Goal: Transaction & Acquisition: Purchase product/service

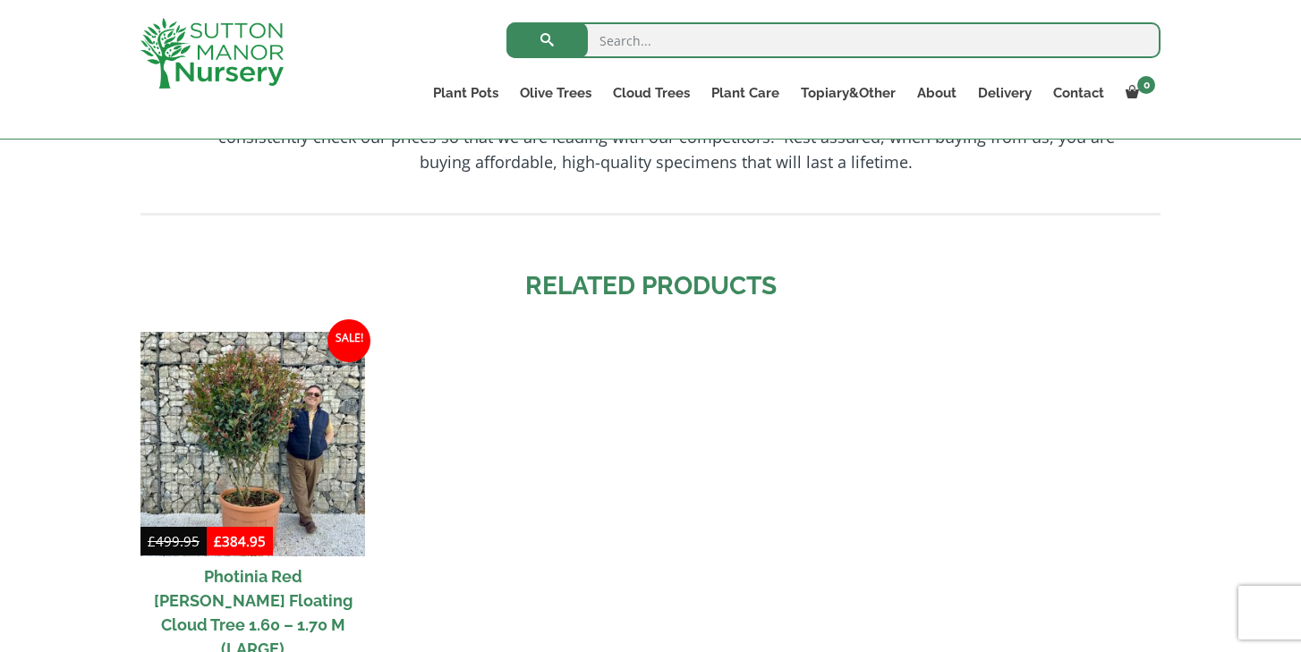
scroll to position [1890, 0]
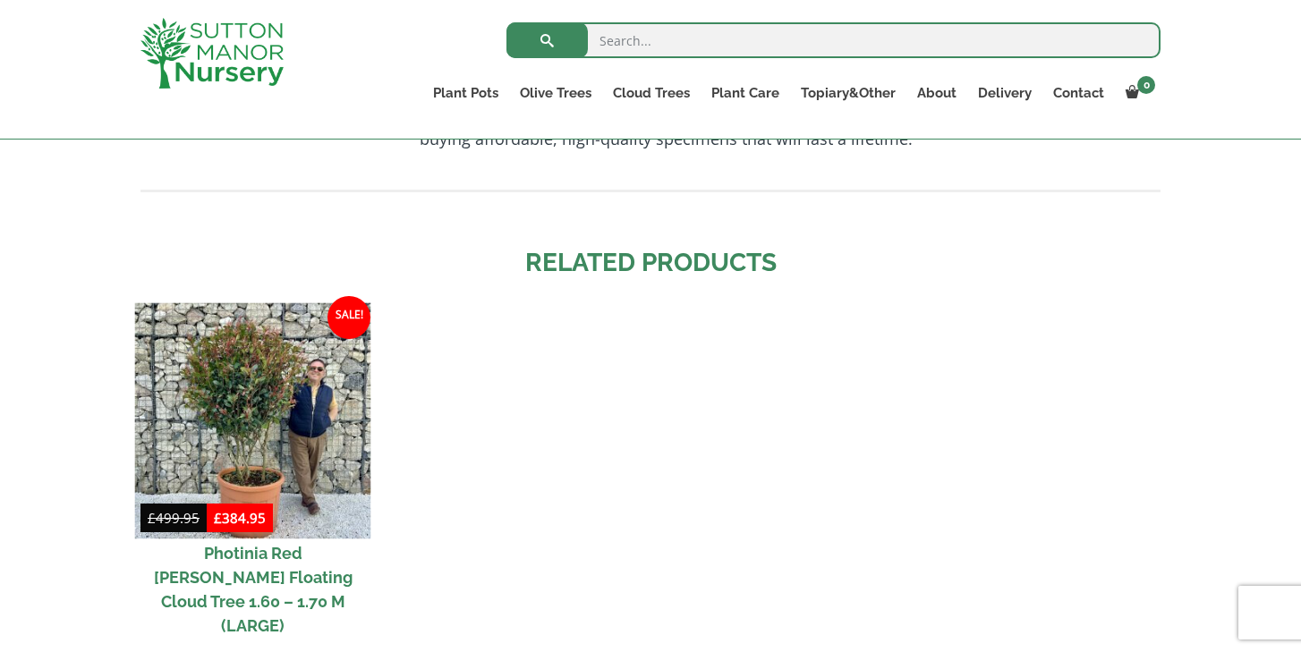
click at [236, 384] on img at bounding box center [253, 421] width 236 height 236
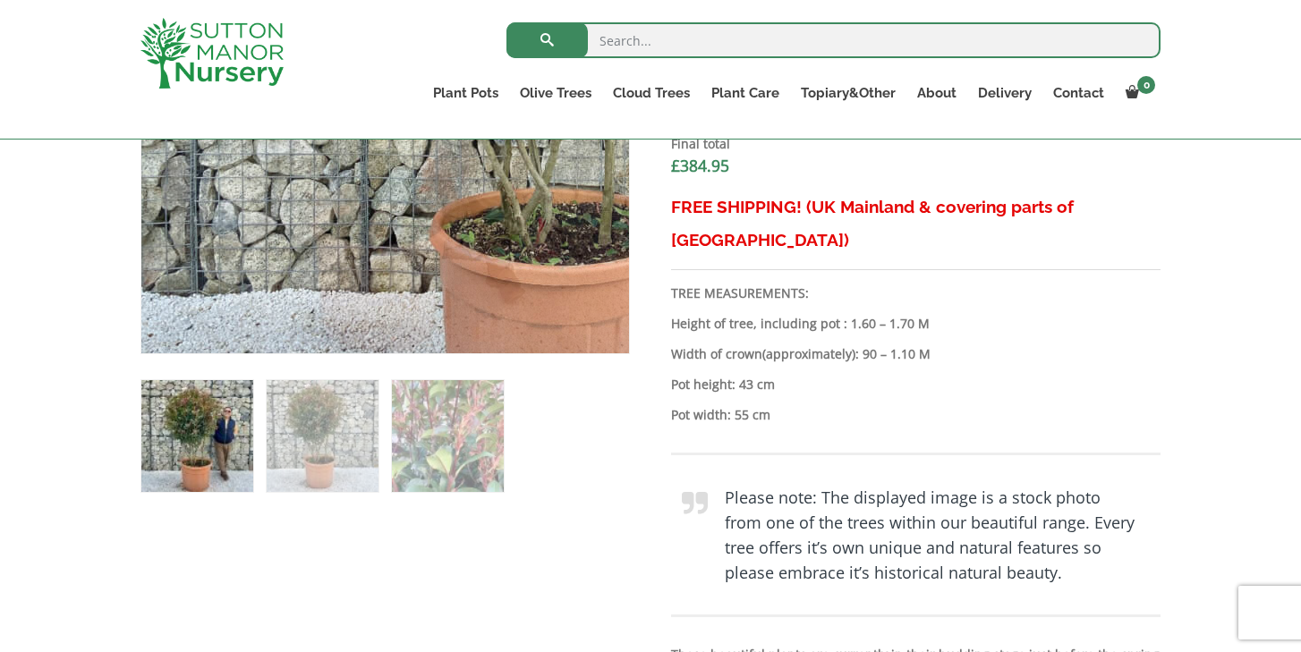
scroll to position [859, 0]
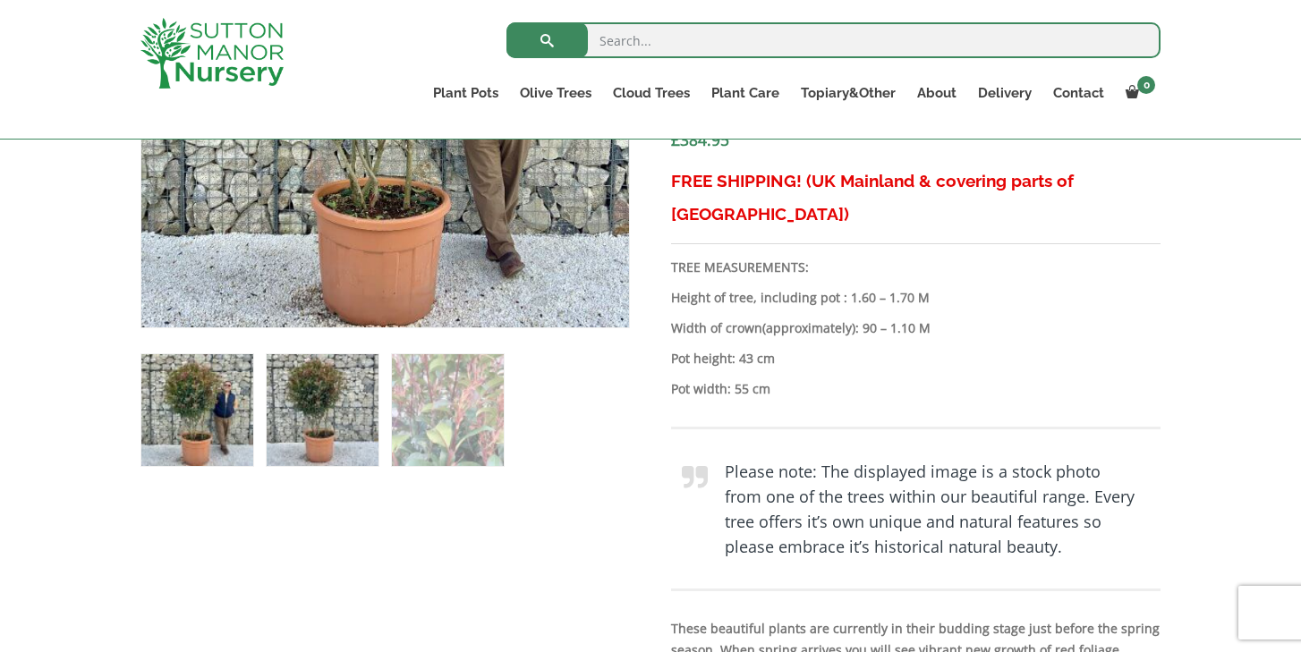
click at [302, 426] on img at bounding box center [323, 410] width 112 height 112
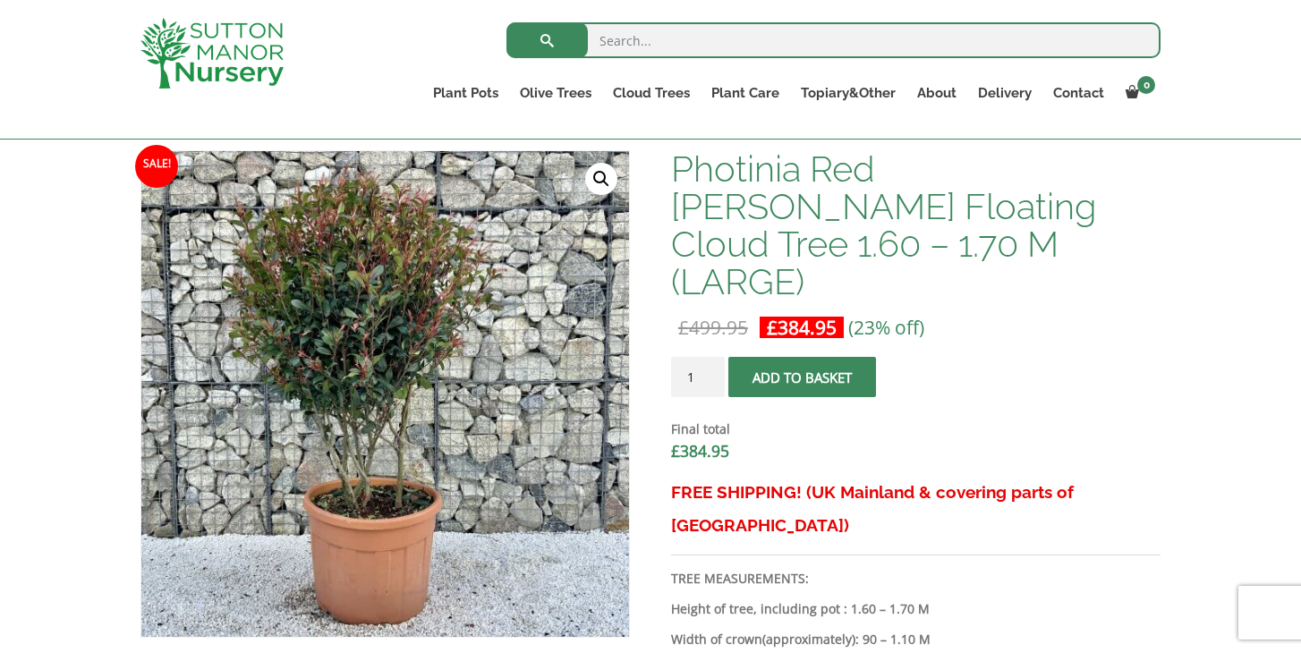
scroll to position [539, 0]
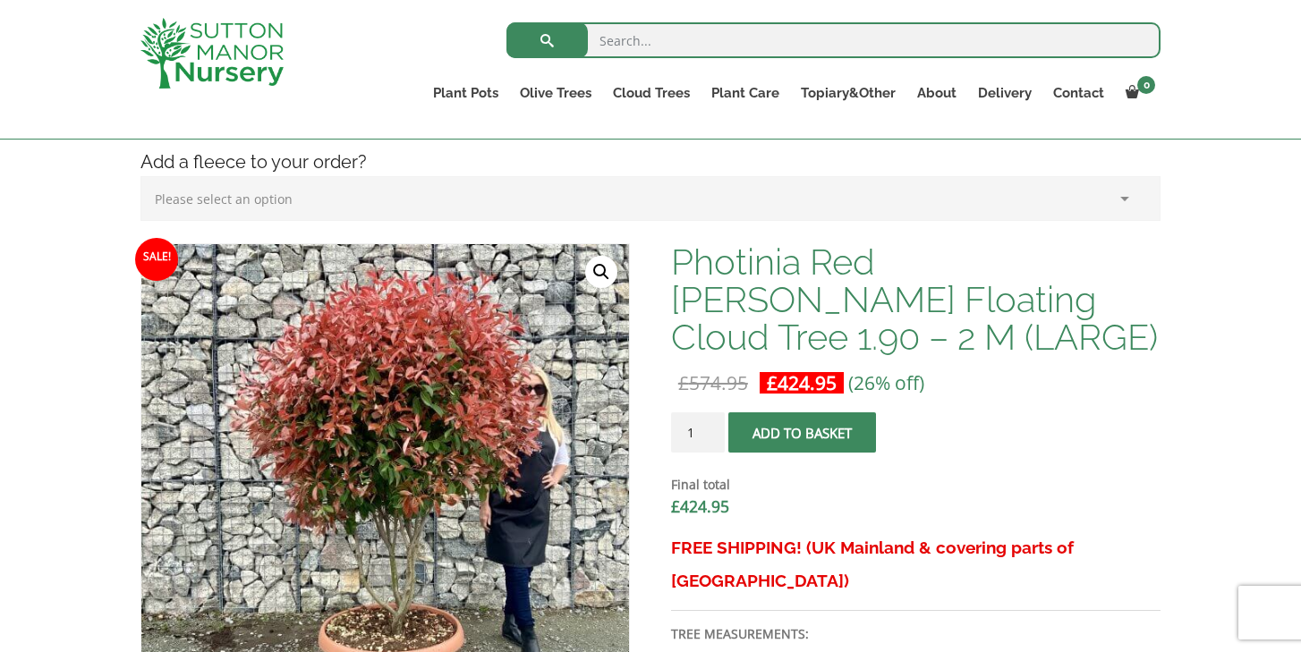
scroll to position [453, 0]
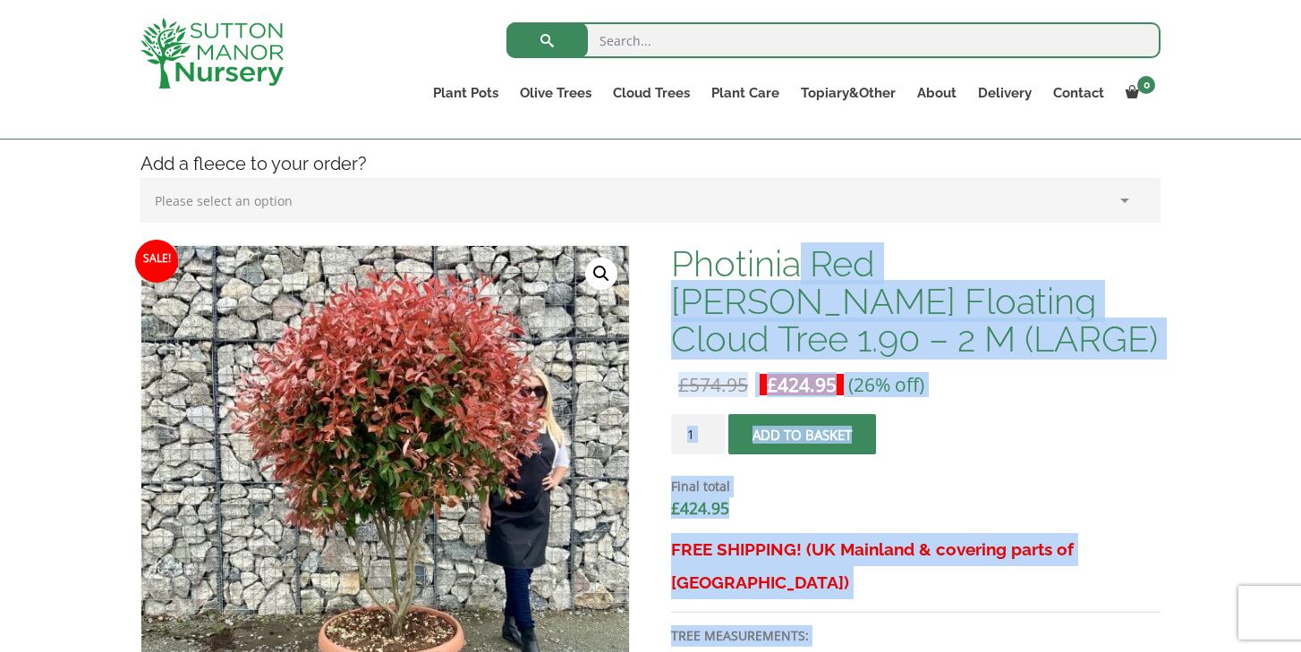
drag, startPoint x: 668, startPoint y: 264, endPoint x: 797, endPoint y: 260, distance: 129.8
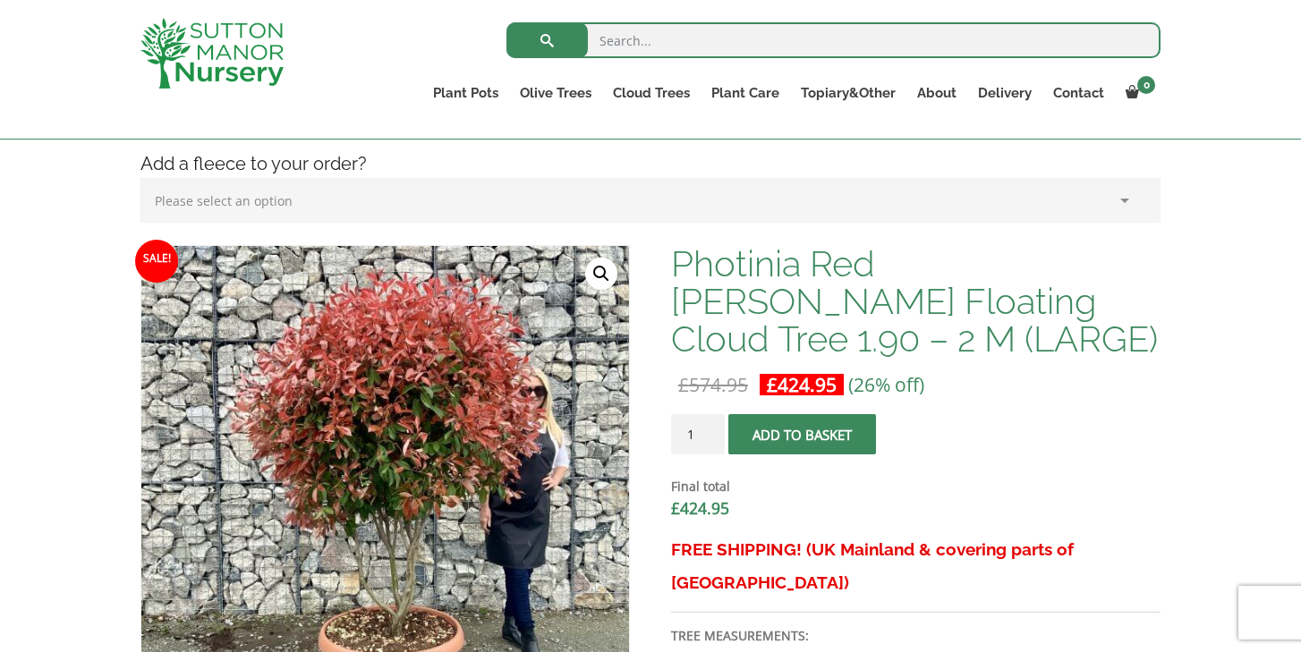
click at [732, 252] on h1 "Photinia Red [PERSON_NAME] Floating Cloud Tree 1.90 – 2 M (LARGE)" at bounding box center [916, 301] width 490 height 113
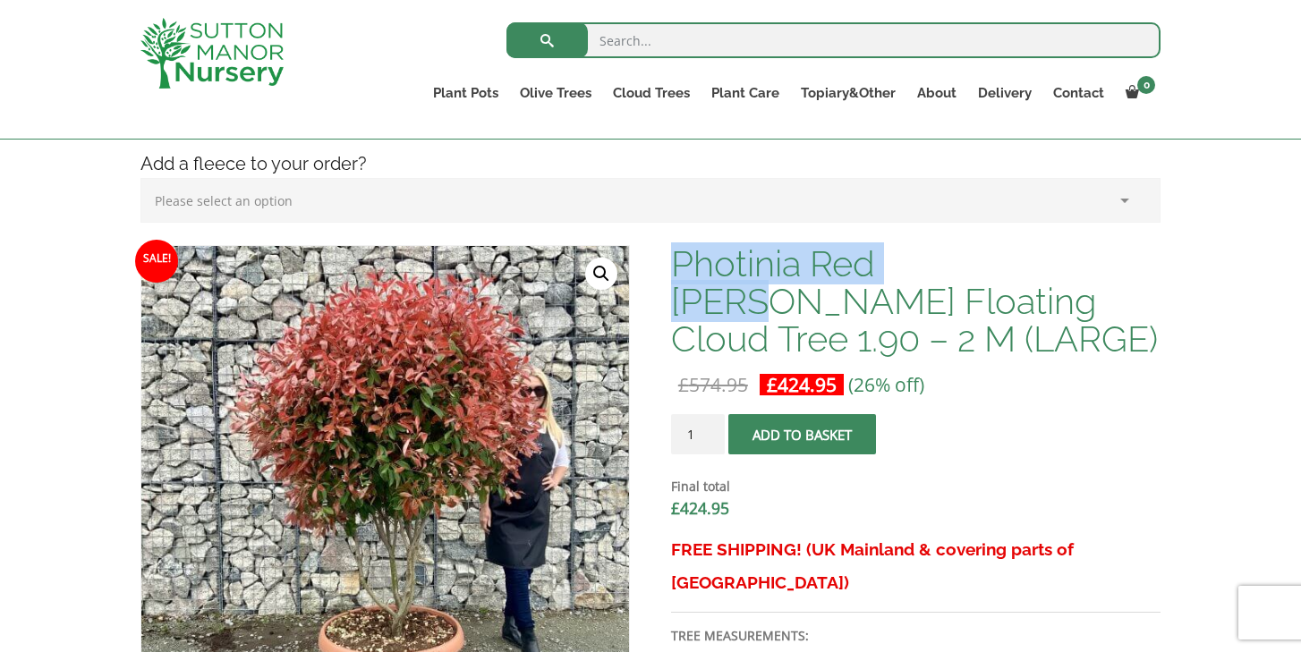
drag, startPoint x: 674, startPoint y: 257, endPoint x: 969, endPoint y: 274, distance: 295.8
click at [969, 274] on h1 "Photinia Red [PERSON_NAME] Floating Cloud Tree 1.90 – 2 M (LARGE)" at bounding box center [916, 301] width 490 height 113
copy h1 "Photinia Red [PERSON_NAME]"
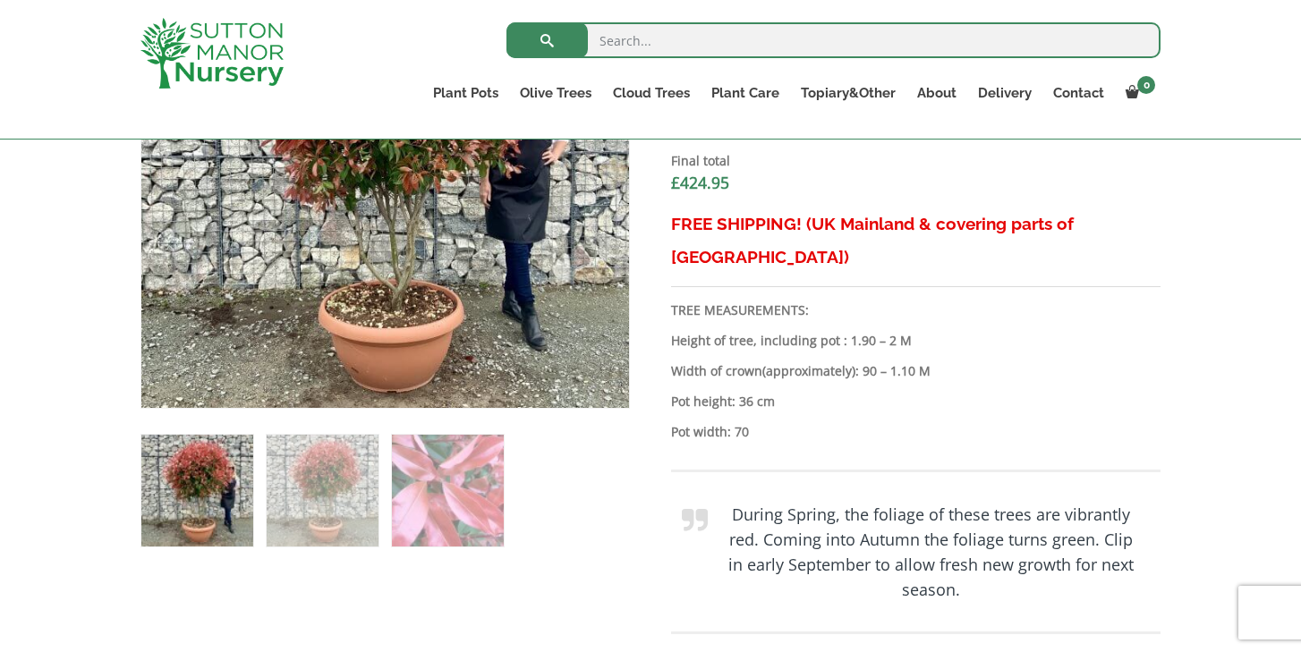
scroll to position [782, 0]
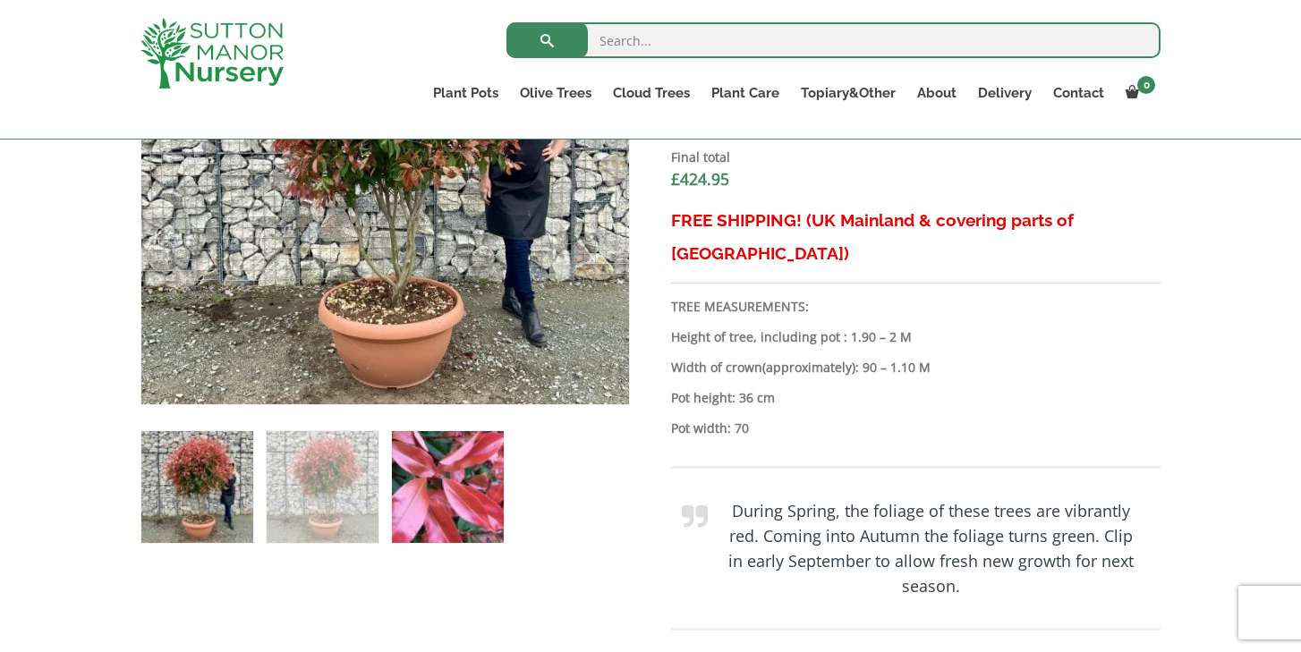
click at [447, 491] on img at bounding box center [448, 487] width 112 height 112
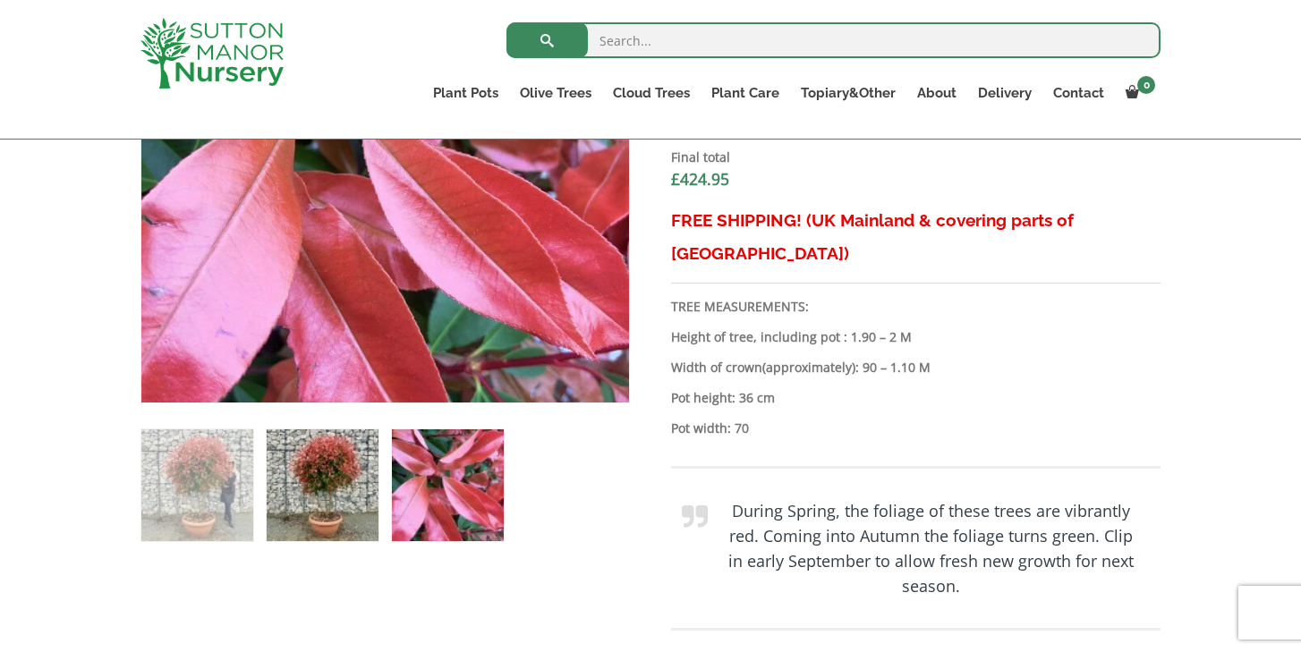
click at [319, 499] on img at bounding box center [323, 486] width 112 height 112
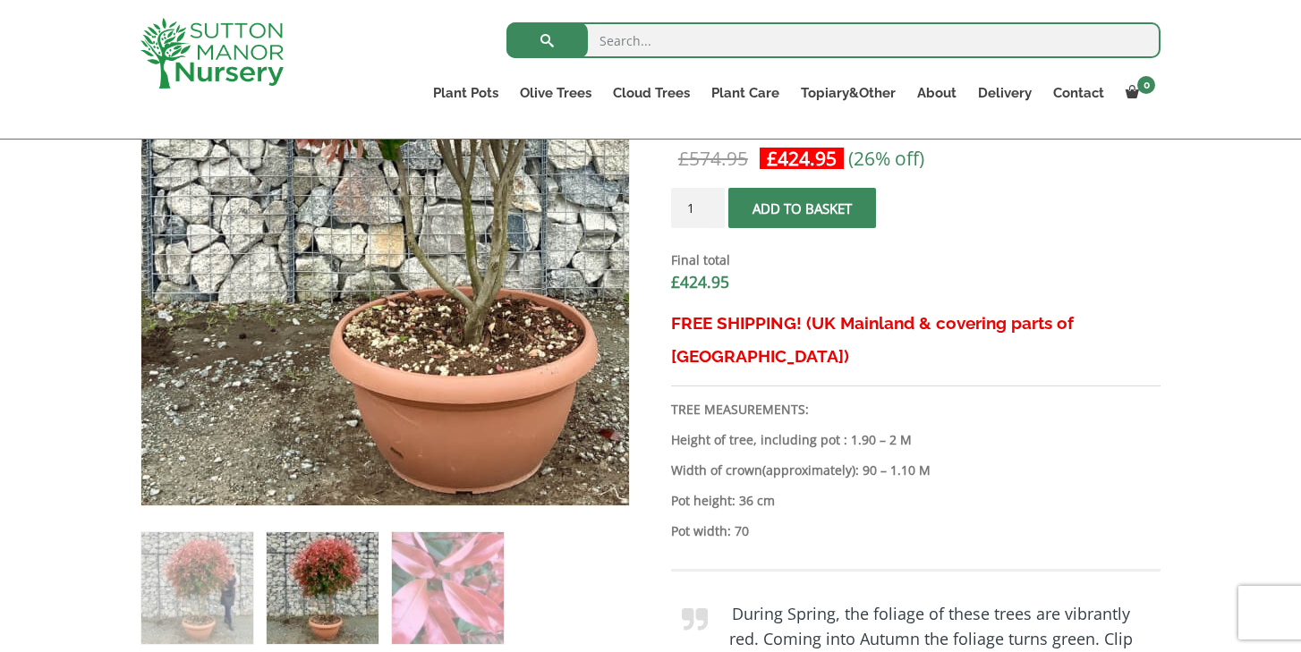
scroll to position [683, 0]
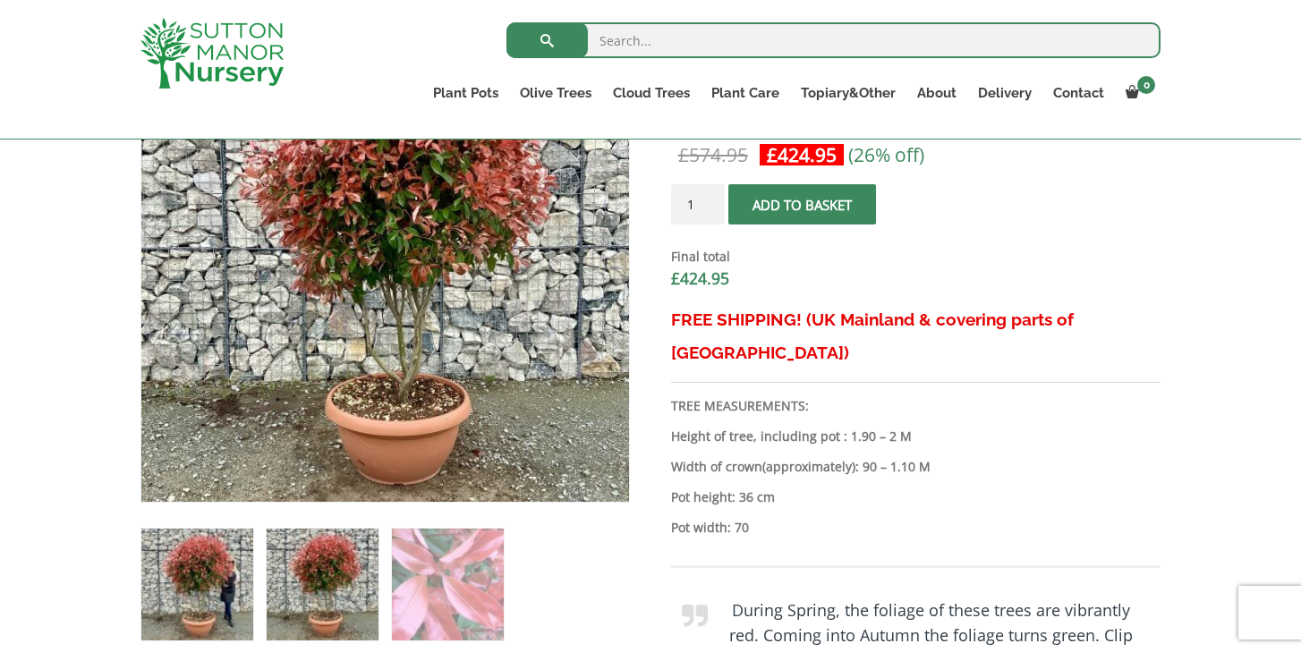
click at [201, 617] on img at bounding box center [197, 585] width 112 height 112
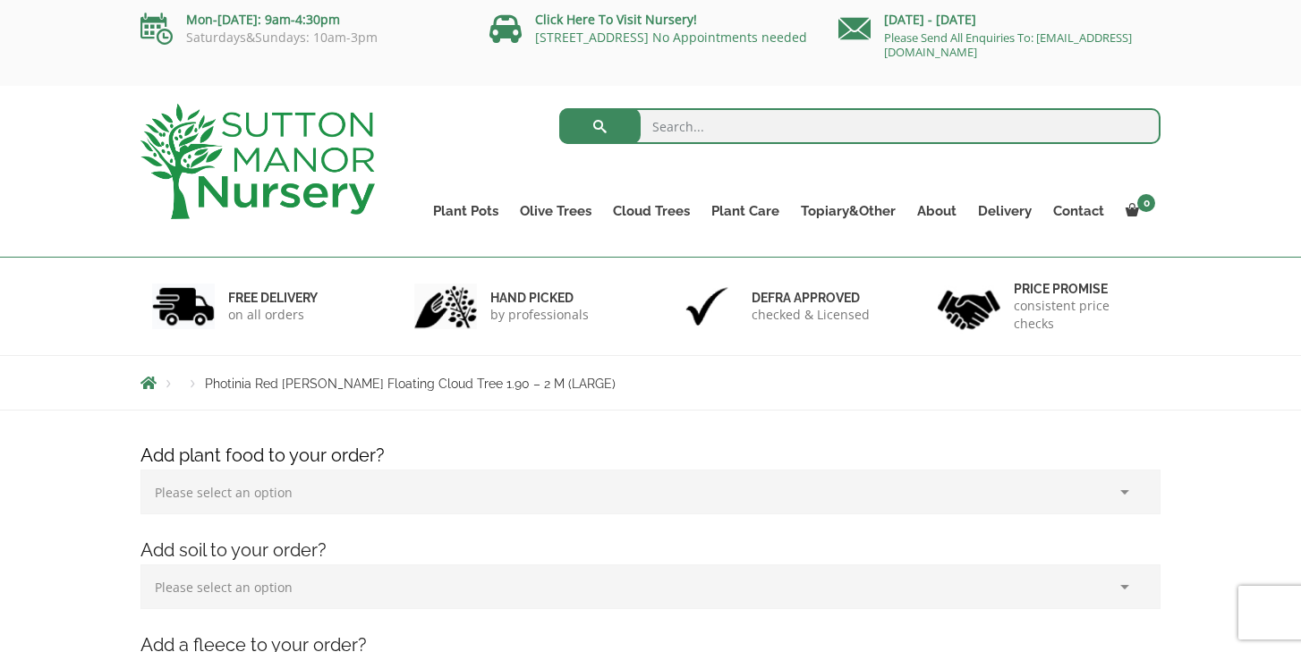
scroll to position [0, 0]
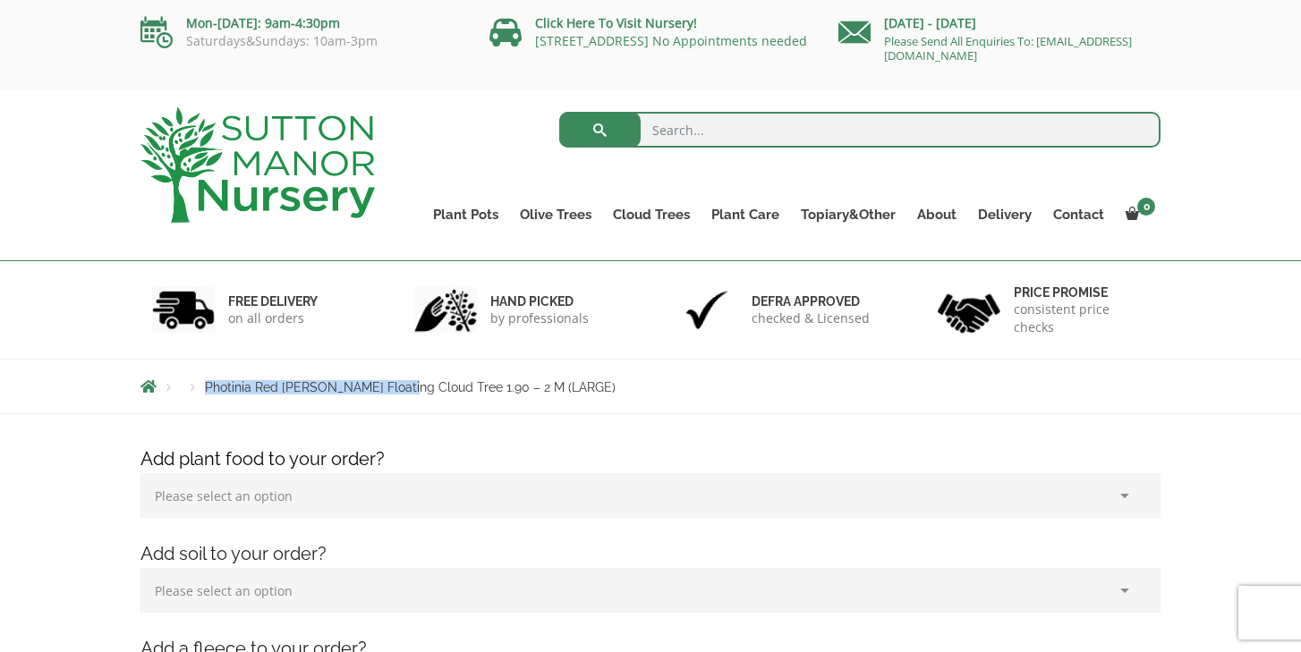
drag, startPoint x: 207, startPoint y: 389, endPoint x: 402, endPoint y: 381, distance: 195.3
click at [402, 381] on span "Photinia Red [PERSON_NAME] Floating Cloud Tree 1.90 – 2 M (LARGE)" at bounding box center [410, 387] width 411 height 14
copy span "Photinia Red Robin Floating Cloud"
click at [797, 115] on input "search" at bounding box center [860, 130] width 602 height 36
paste input "Photinia Red Robin Floating Cloud"
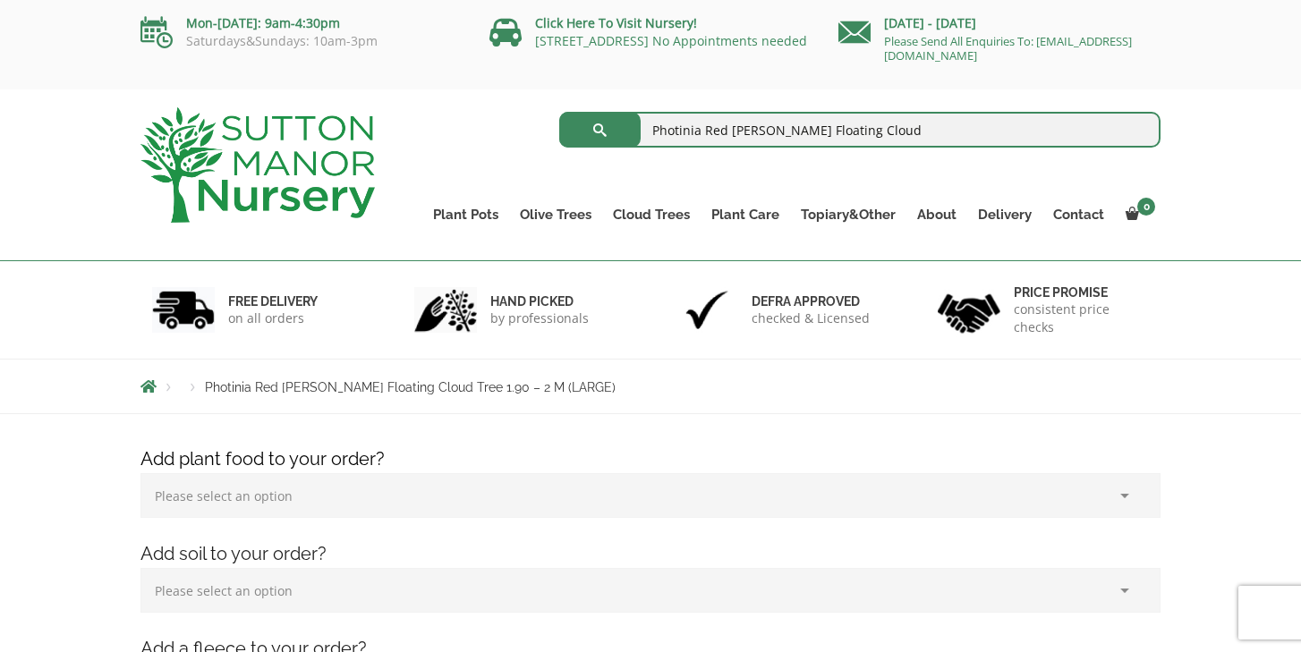
type input "Photinia Red Robin Floating Cloud"
click at [559, 112] on button "submit" at bounding box center [599, 130] width 81 height 36
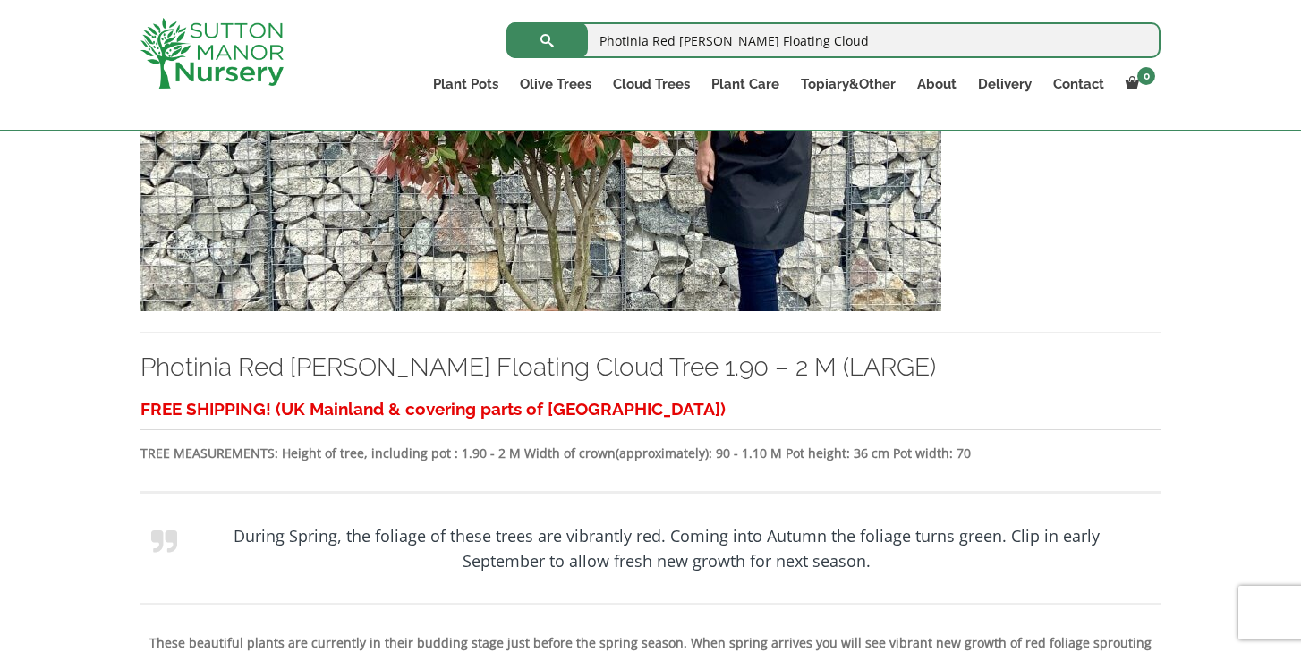
scroll to position [2395, 0]
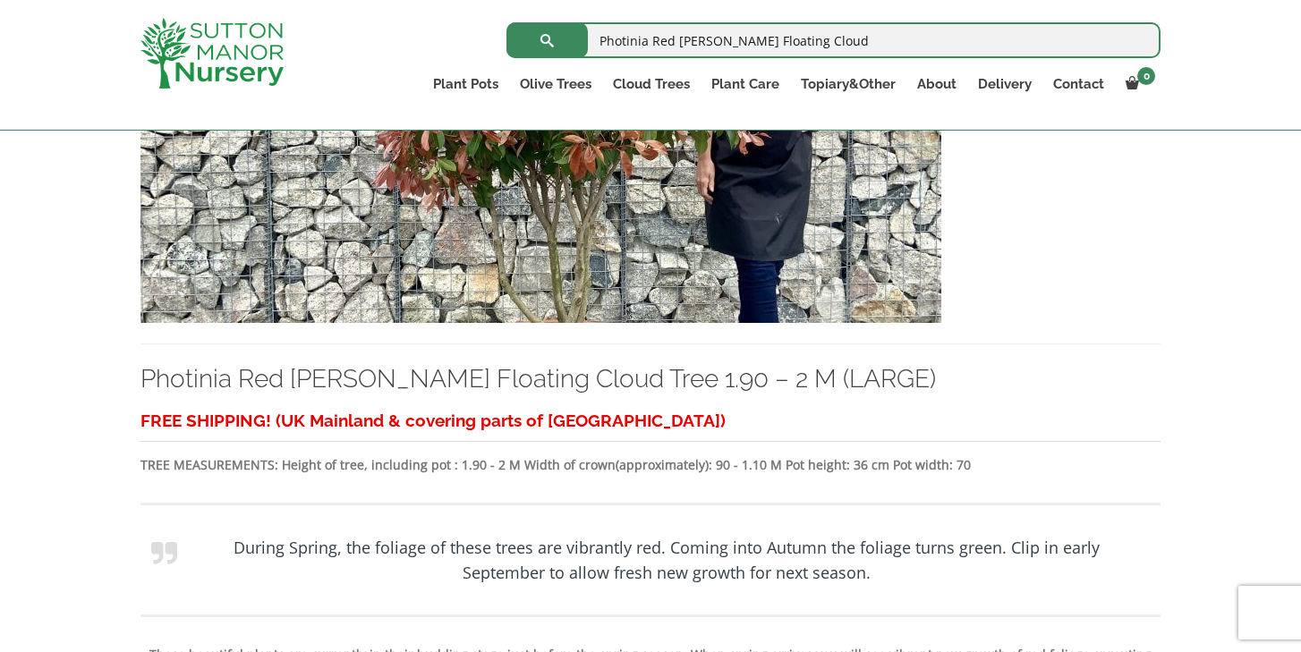
click at [585, 243] on img at bounding box center [541, 130] width 801 height 385
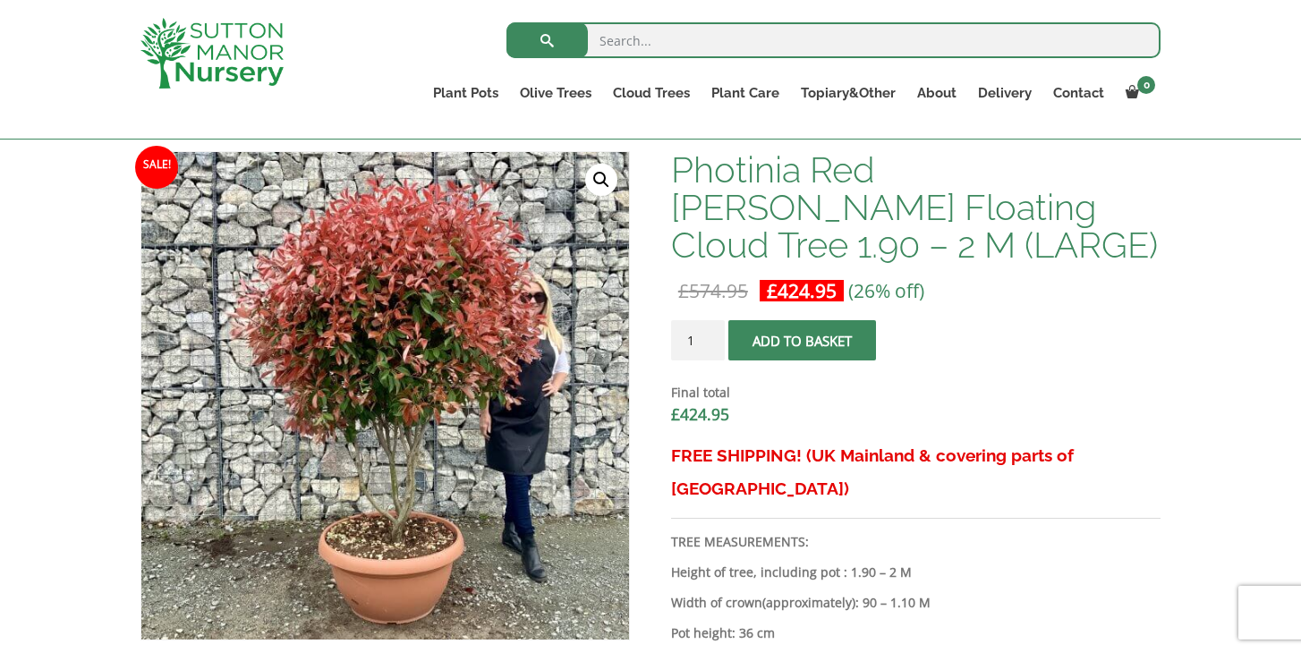
scroll to position [549, 0]
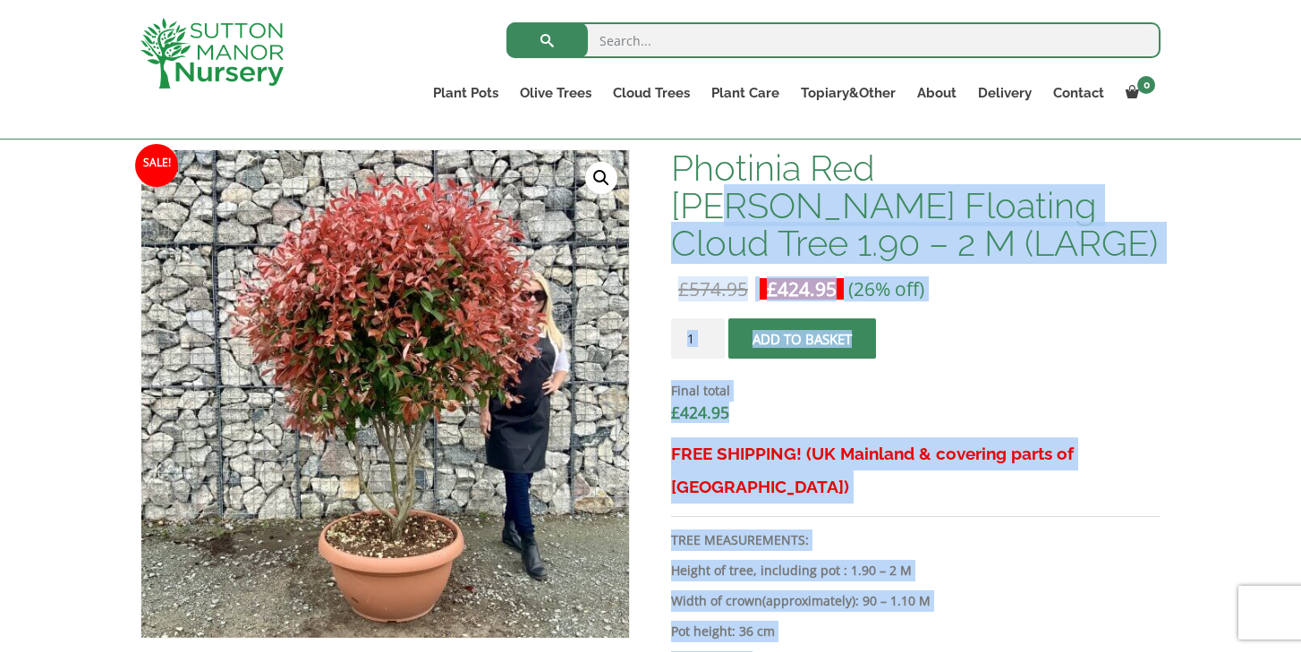
drag, startPoint x: 669, startPoint y: 166, endPoint x: 956, endPoint y: 183, distance: 287.8
click at [975, 180] on h1 "Photinia Red [PERSON_NAME] Floating Cloud Tree 1.90 – 2 M (LARGE)" at bounding box center [916, 205] width 490 height 113
drag, startPoint x: 982, startPoint y: 167, endPoint x: 670, endPoint y: 167, distance: 311.4
click at [671, 167] on h1 "Photinia Red [PERSON_NAME] Floating Cloud Tree 1.90 – 2 M (LARGE)" at bounding box center [916, 205] width 490 height 113
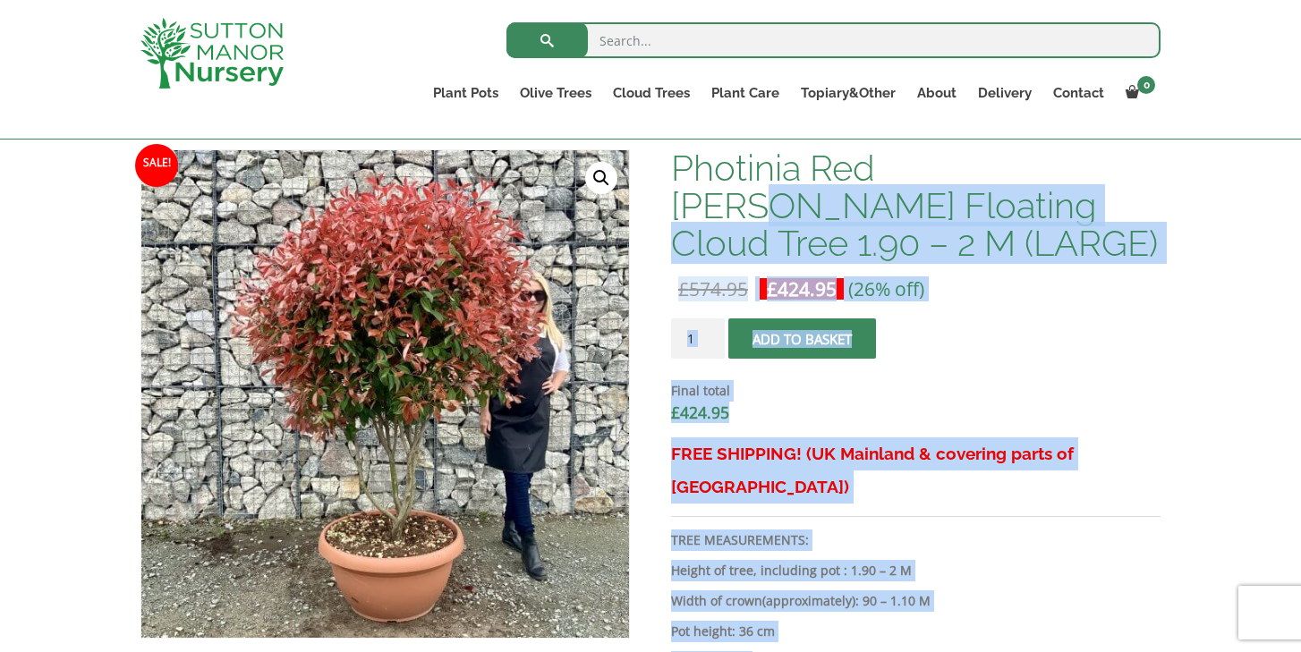
copy div "Floating Cloud Tree 1.90 – 2 M (LARGE) £ 574.95 Original price was: £574.95. £ …"
click at [1120, 321] on form "Photinia Red [PERSON_NAME] Floating Cloud Tree 1.90 - 2 M (LARGE) quantity 1 Ad…" at bounding box center [916, 378] width 490 height 119
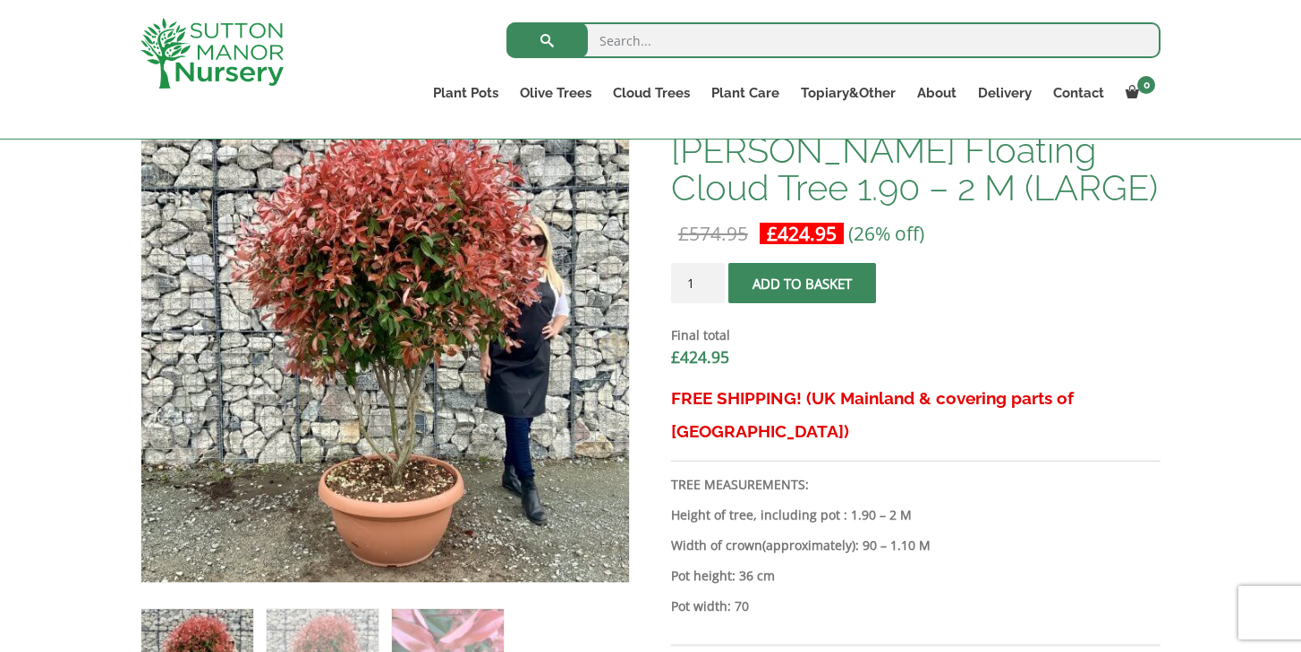
scroll to position [591, 0]
